Goal: Task Accomplishment & Management: Manage account settings

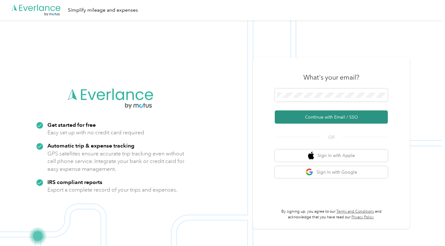
click at [343, 117] on button "Continue with Email / SSO" at bounding box center [331, 116] width 113 height 13
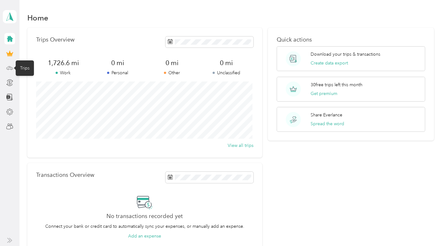
click at [10, 68] on icon at bounding box center [9, 67] width 7 height 7
